Goal: Task Accomplishment & Management: Use online tool/utility

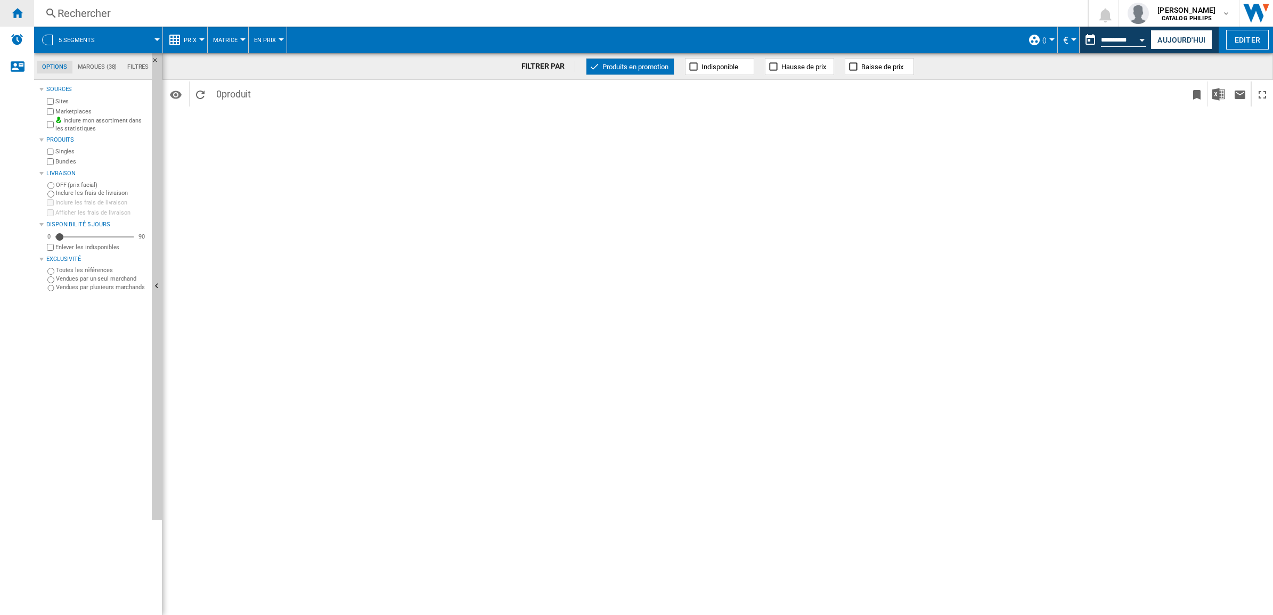
click at [14, 15] on ng-md-icon "Accueil" at bounding box center [17, 12] width 13 height 13
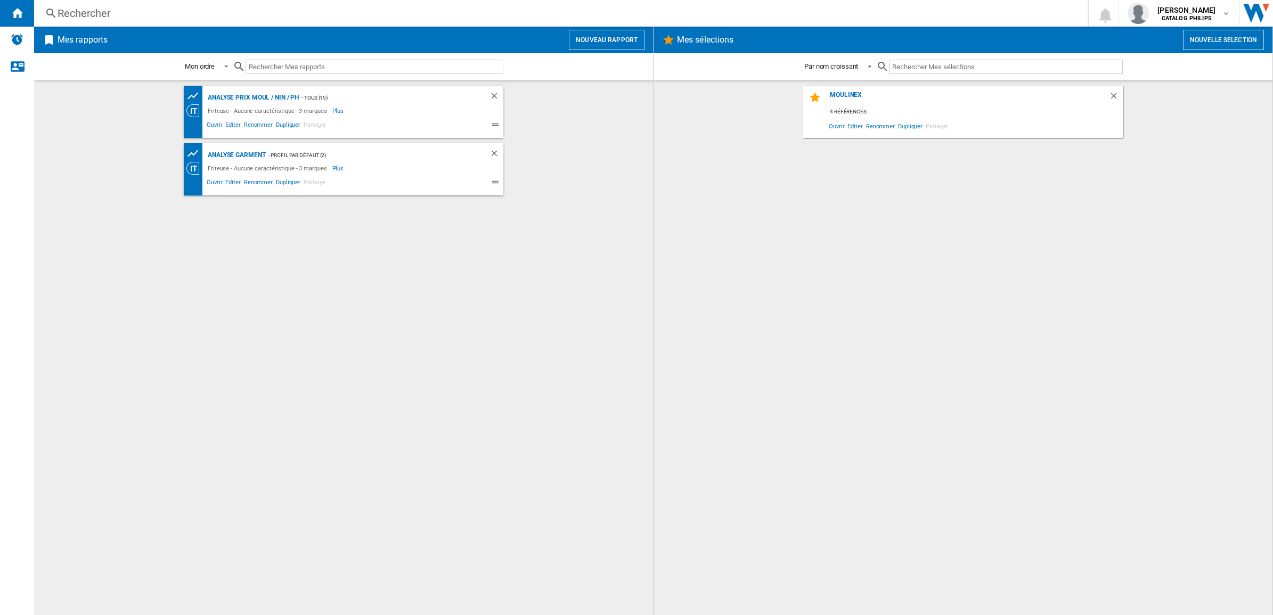
click at [413, 277] on div "Analyse Prix MOUL / NIN / PH - TOUS (15) Friteuse - Aucune caractéristique - 3 …" at bounding box center [343, 348] width 597 height 524
click at [486, 305] on div "Analyse Prix MOUL / NIN / PH - TOUS (15) Friteuse - Aucune caractéristique - 3 …" at bounding box center [343, 348] width 597 height 524
click at [381, 315] on div "Analyse Prix MOUL / NIN / PH - TOUS (15) Friteuse - Aucune caractéristique - 3 …" at bounding box center [343, 348] width 597 height 524
click at [372, 376] on div "Analyse Prix MOUL / NIN / PH - TOUS (15) Friteuse - Aucune caractéristique - 3 …" at bounding box center [343, 348] width 597 height 524
click at [309, 124] on span "Partager" at bounding box center [315, 126] width 26 height 13
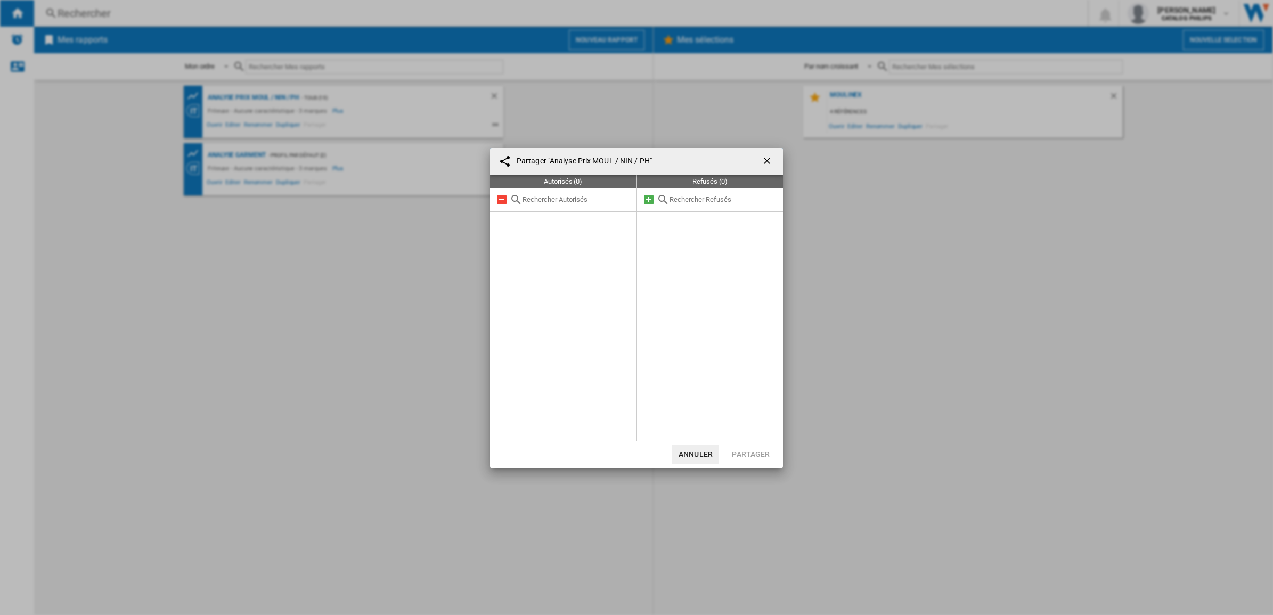
click at [537, 201] on input "text" at bounding box center [576, 199] width 109 height 8
type input "[PERSON_NAME]"
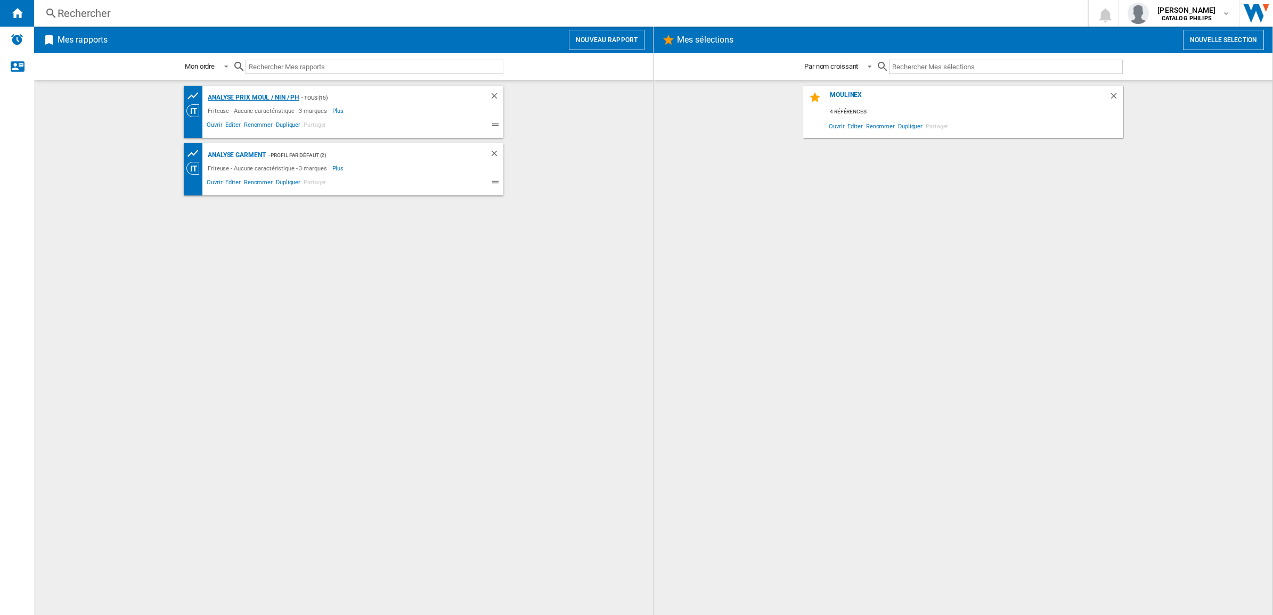
click at [234, 96] on div "Analyse Prix MOUL / NIN / PH" at bounding box center [252, 97] width 94 height 13
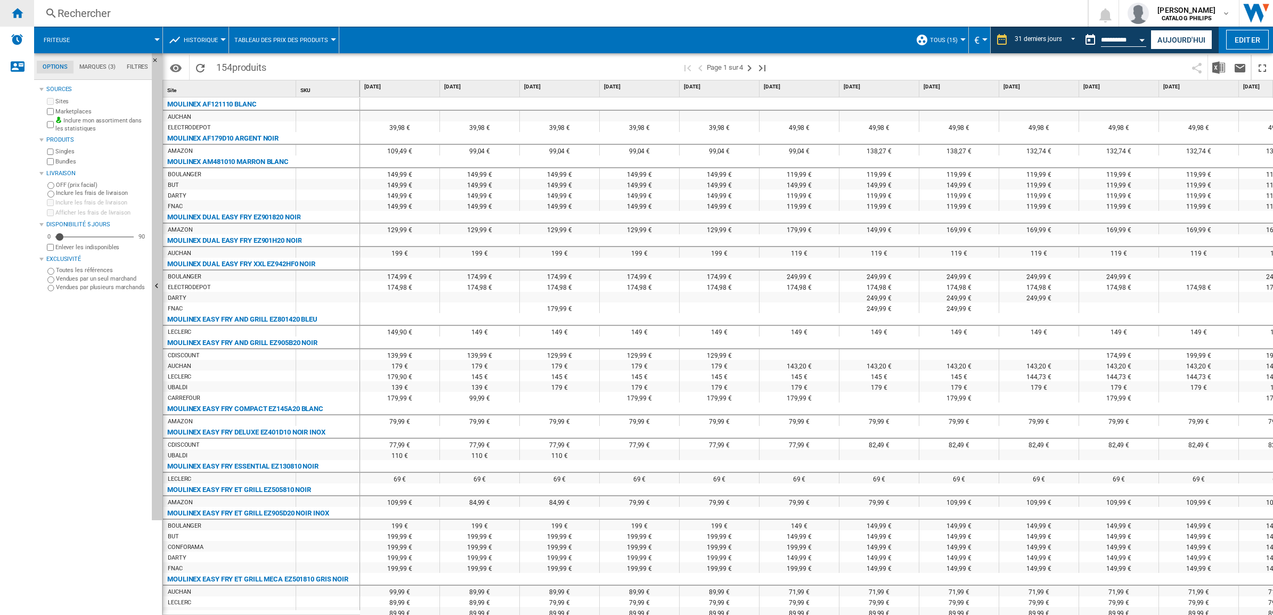
click at [26, 12] on div "Accueil" at bounding box center [17, 13] width 34 height 27
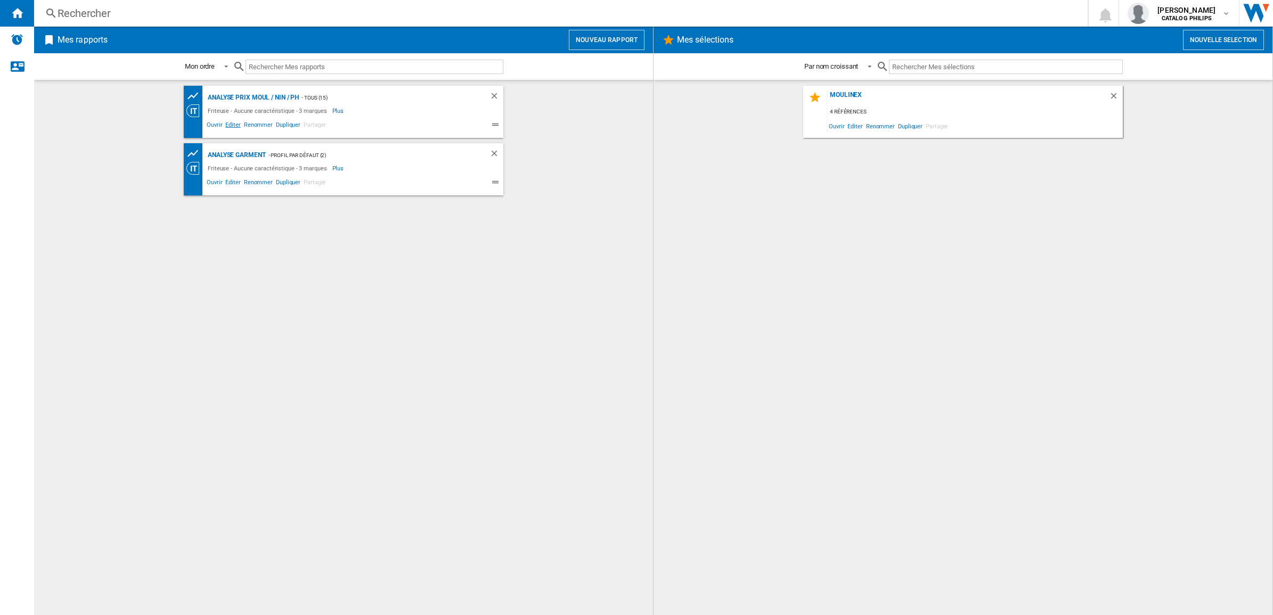
click at [233, 126] on span "Editer" at bounding box center [233, 126] width 18 height 13
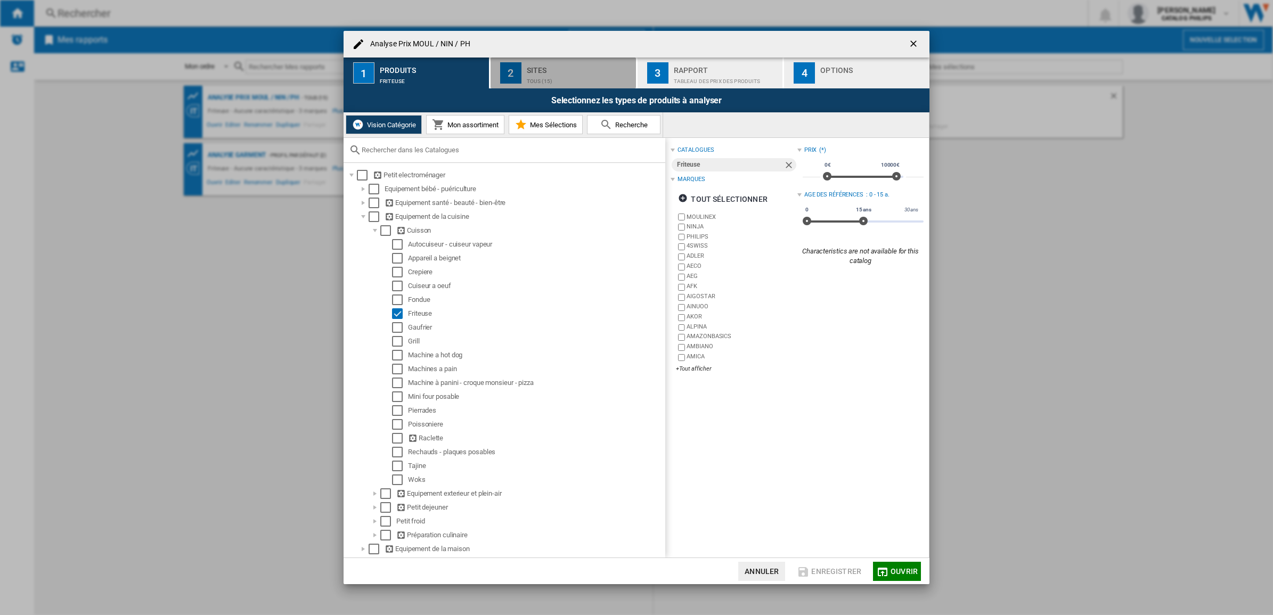
click at [550, 75] on div "TOUS (15)" at bounding box center [579, 78] width 105 height 11
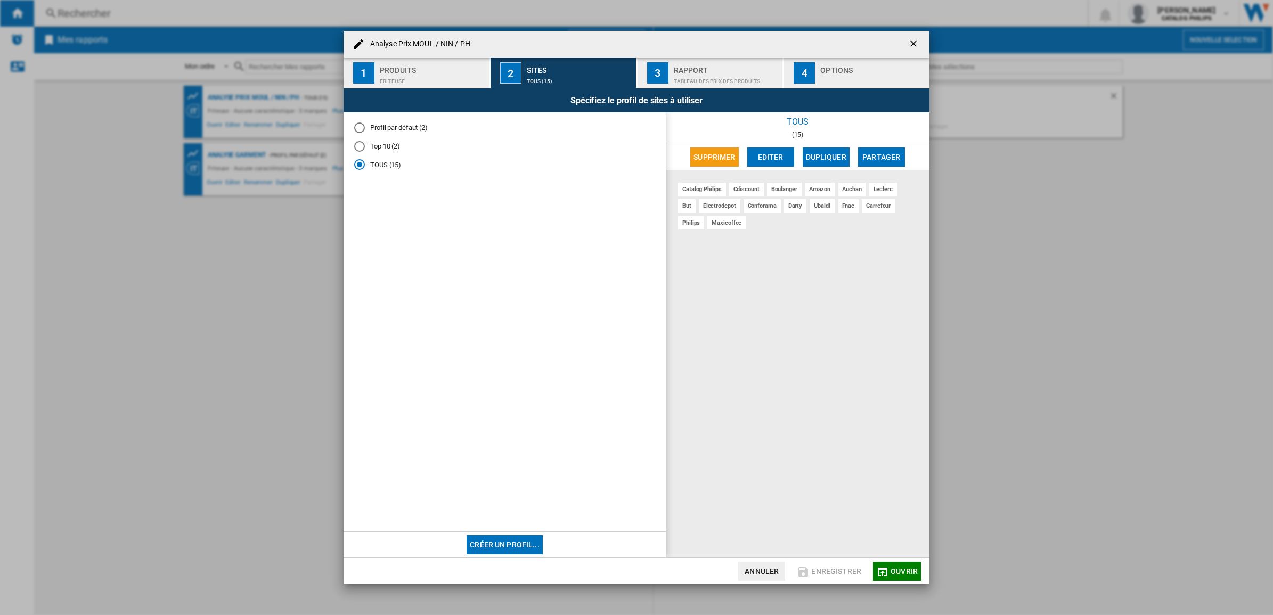
click at [696, 75] on div "Tableau des prix des produits" at bounding box center [726, 78] width 105 height 11
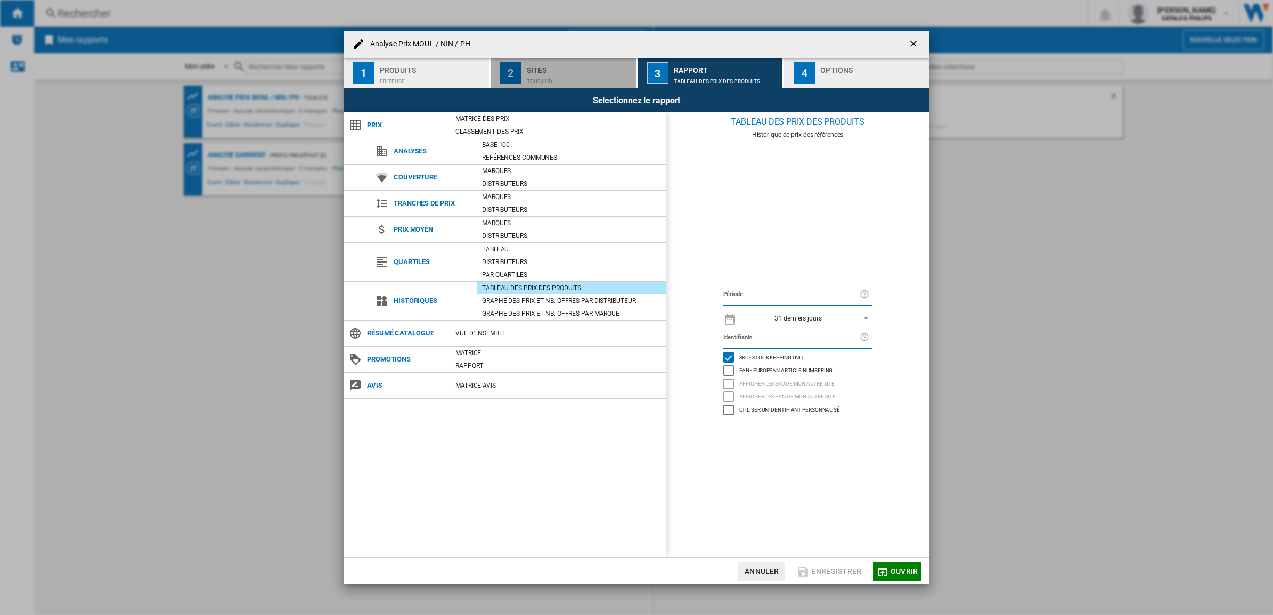
click at [565, 73] on div "TOUS (15)" at bounding box center [579, 78] width 105 height 11
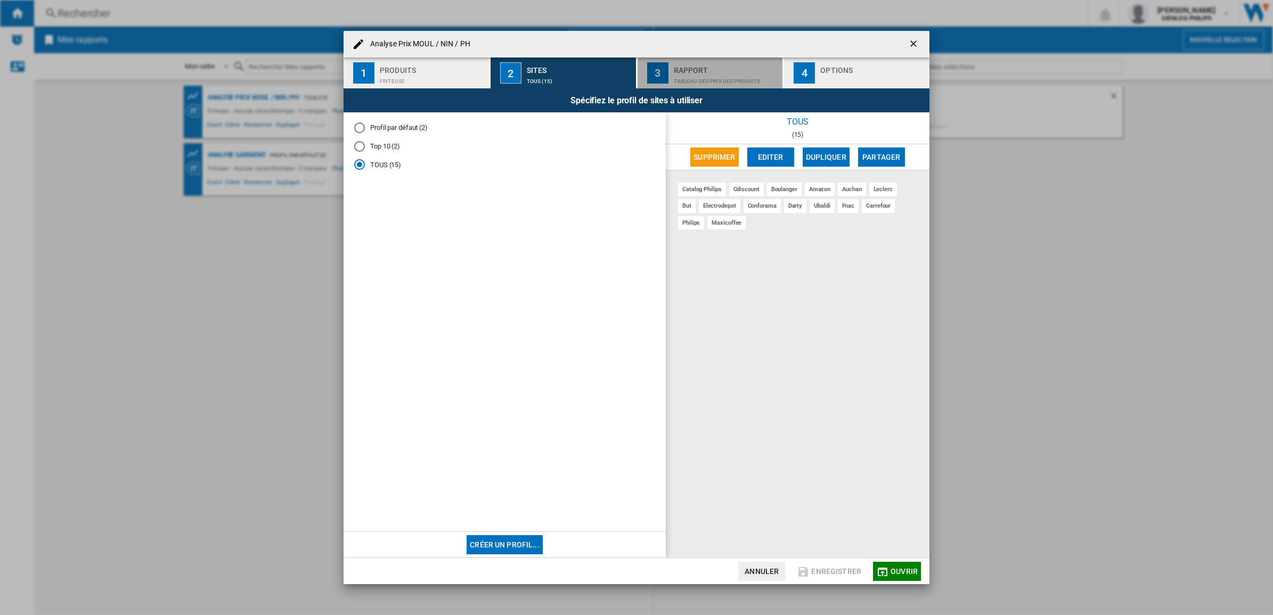
click at [707, 71] on div "Rapport" at bounding box center [726, 67] width 105 height 11
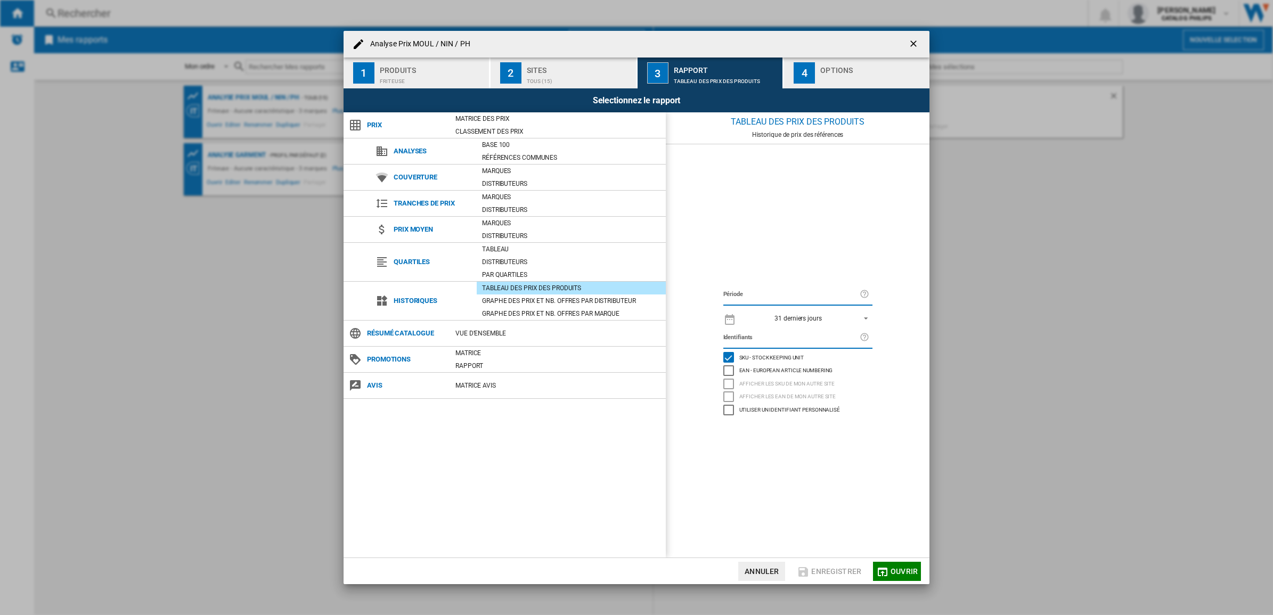
click at [802, 61] on button "4 Options" at bounding box center [856, 73] width 145 height 31
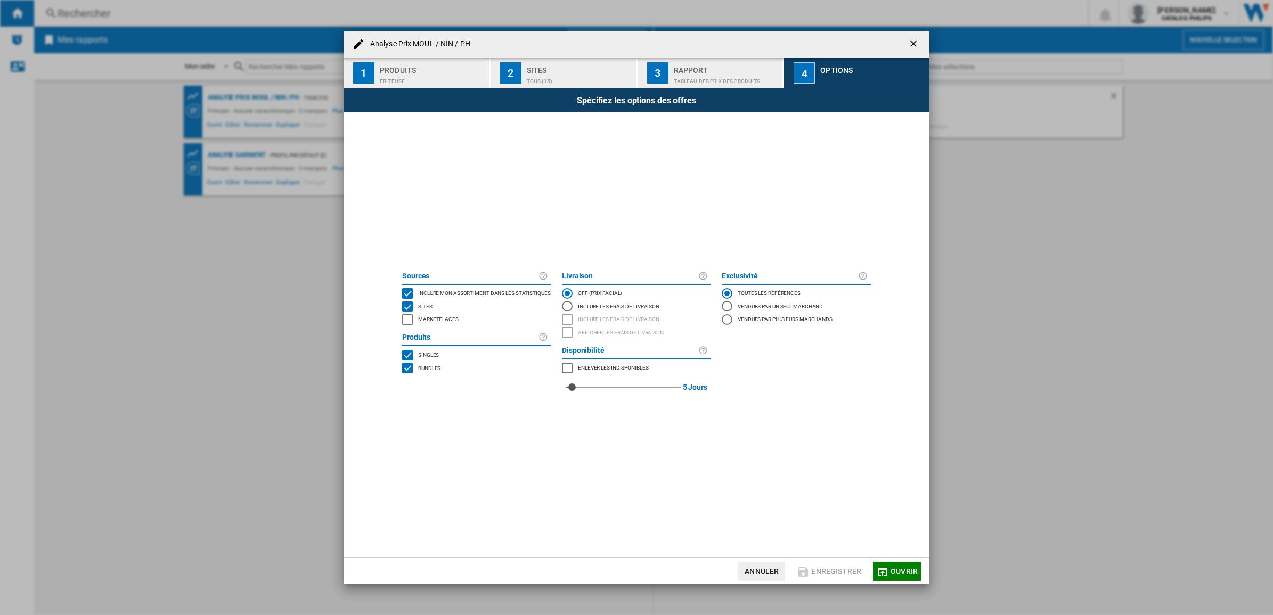
click at [414, 76] on div "Friteuse" at bounding box center [432, 78] width 105 height 11
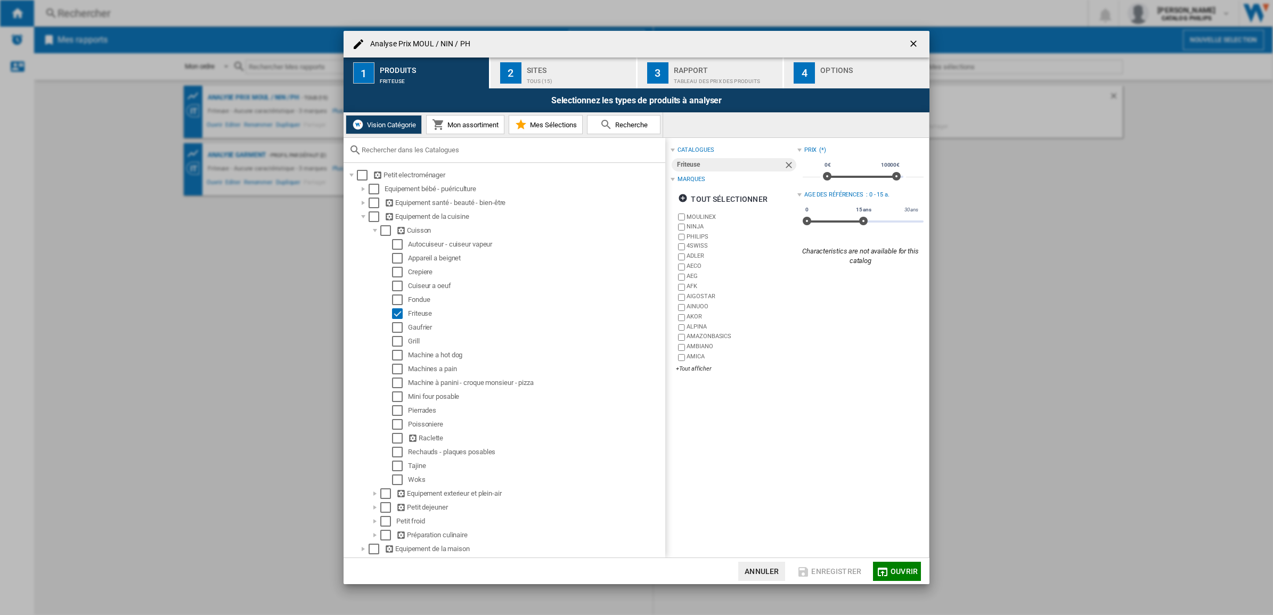
click at [909, 48] on ng-md-icon "getI18NText('BUTTONS.CLOSE_DIALOG')" at bounding box center [914, 44] width 13 height 13
